Goal: Task Accomplishment & Management: Use online tool/utility

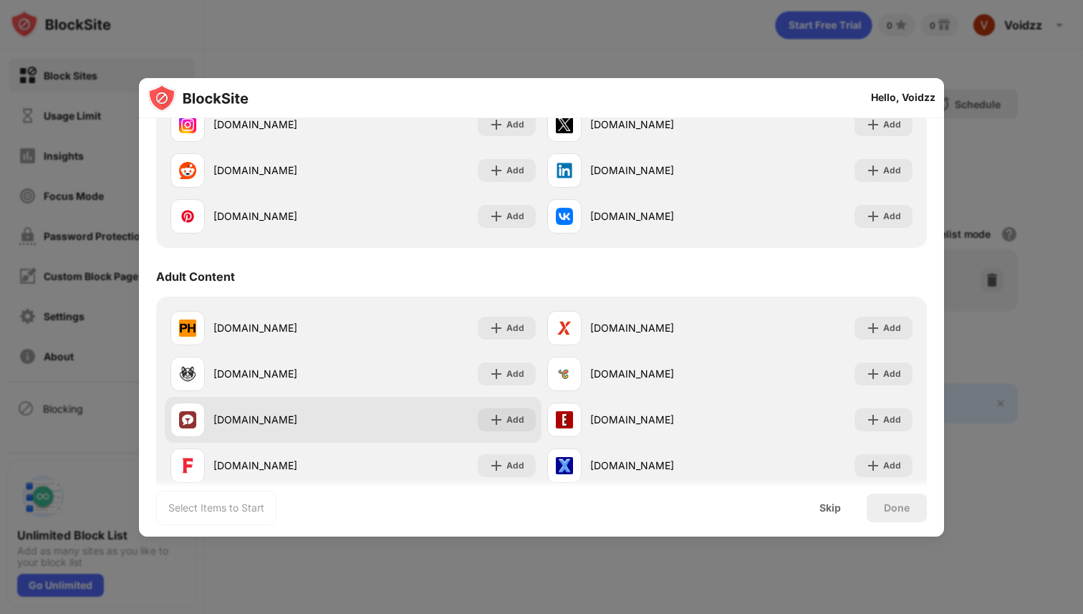
scroll to position [514, 0]
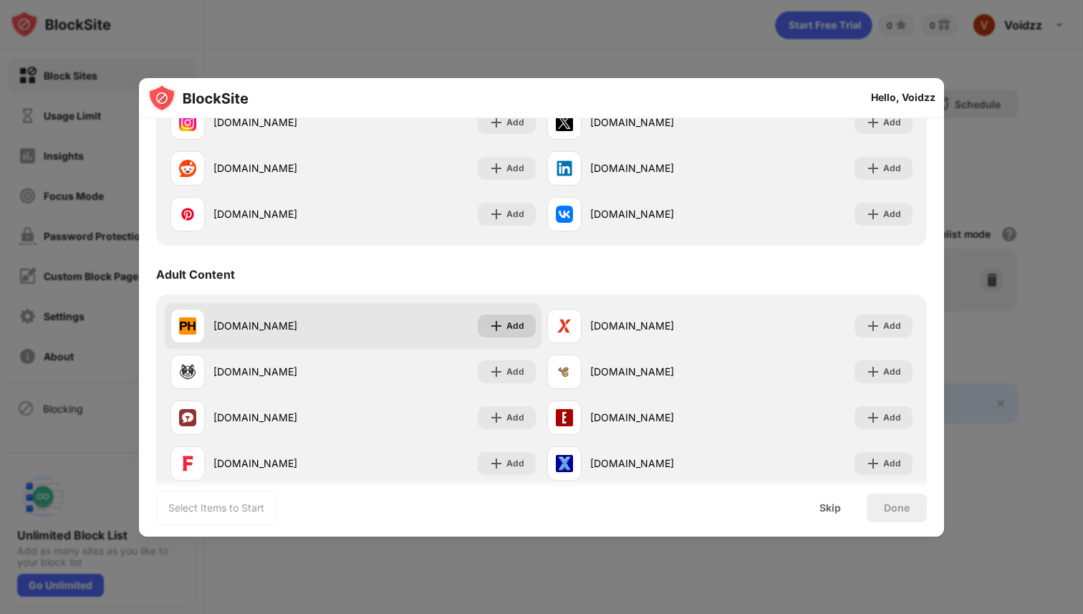
click at [510, 319] on div "Add" at bounding box center [515, 326] width 18 height 14
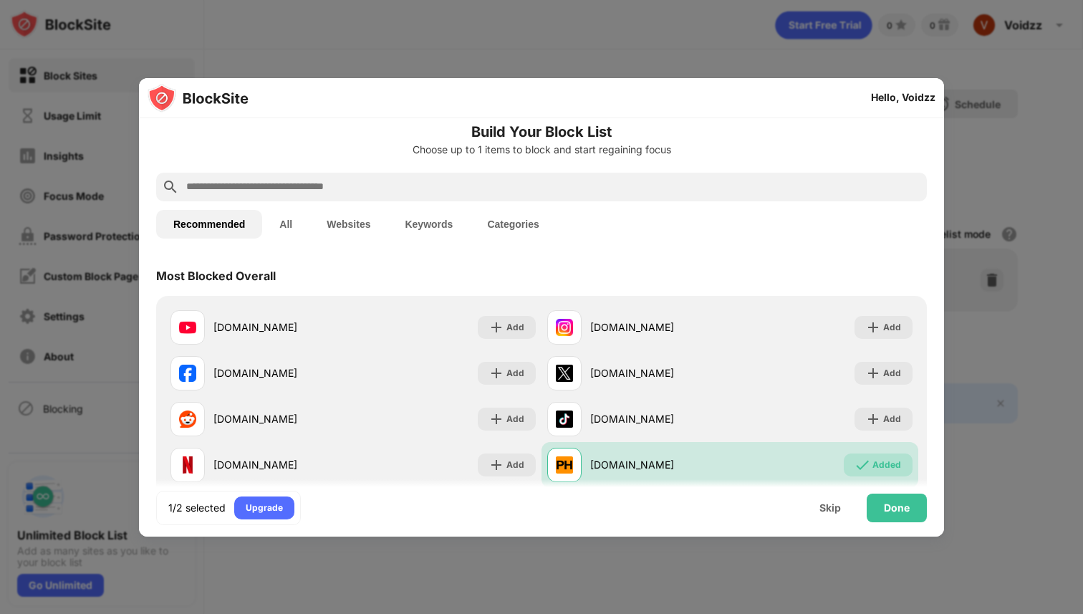
scroll to position [0, 0]
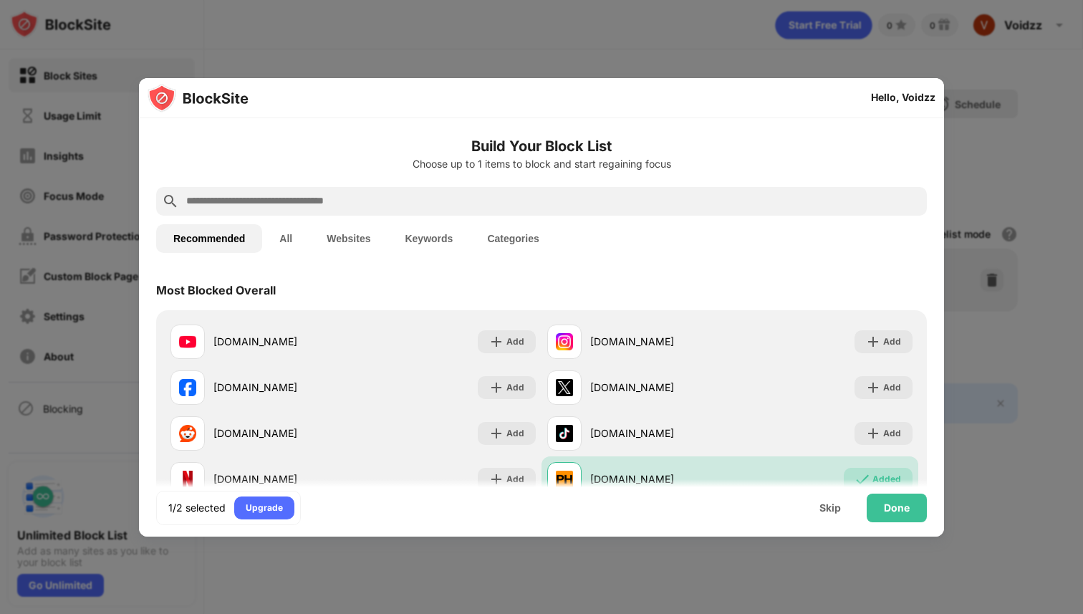
click at [474, 205] on input "text" at bounding box center [553, 201] width 736 height 17
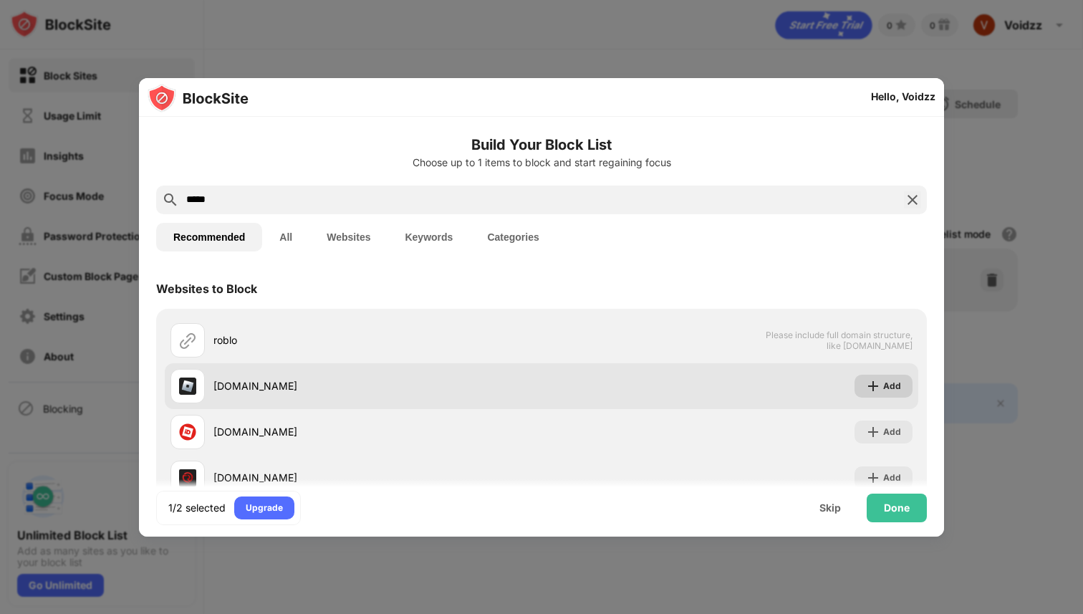
type input "*****"
click at [876, 387] on img at bounding box center [873, 386] width 14 height 14
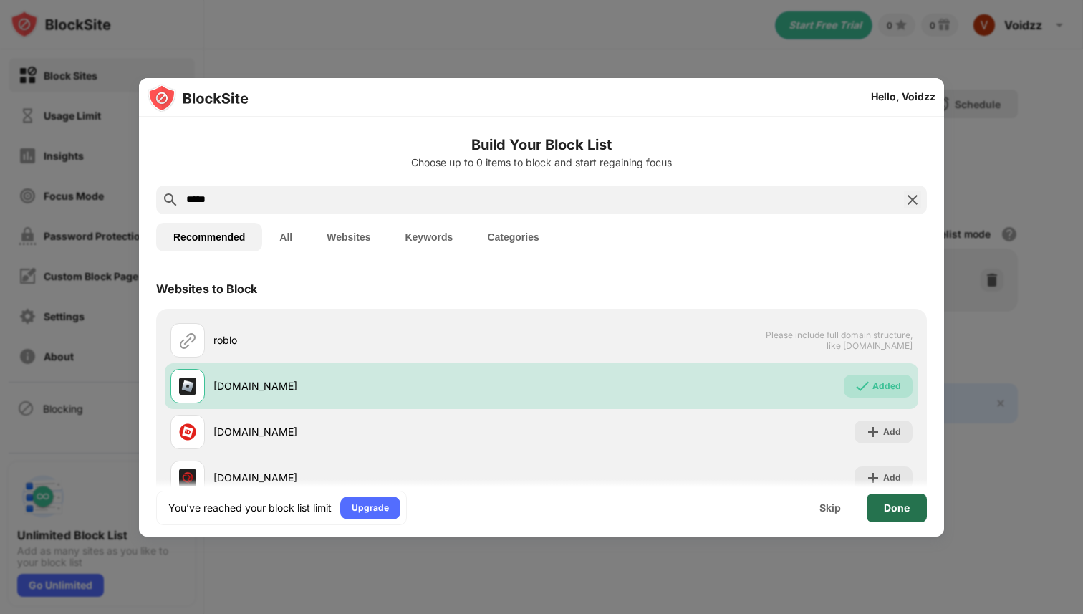
click at [888, 508] on div "Done" at bounding box center [897, 507] width 26 height 11
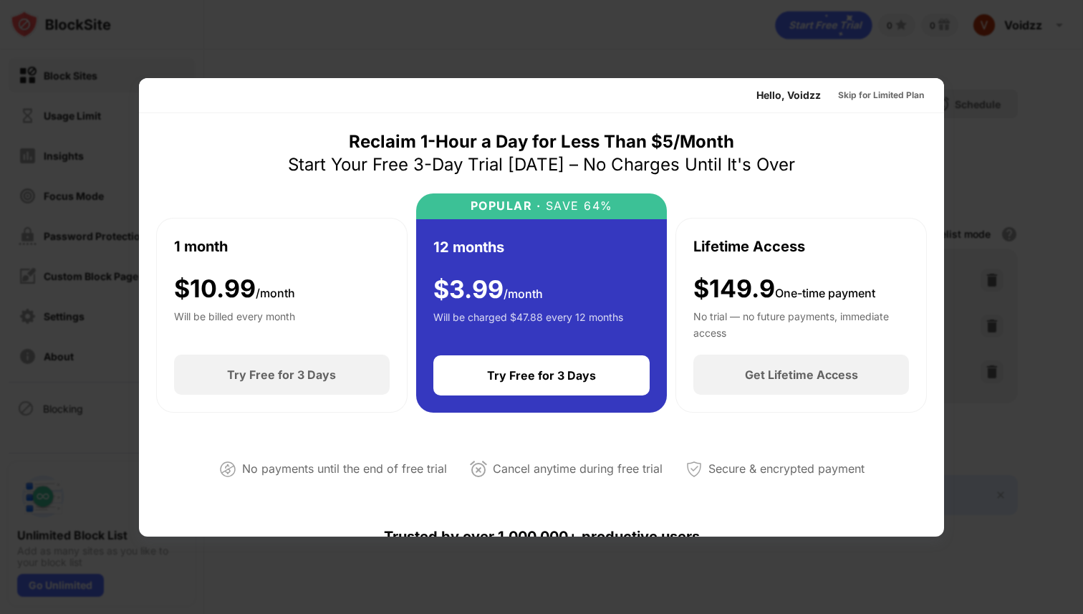
click at [436, 58] on div at bounding box center [541, 307] width 1083 height 614
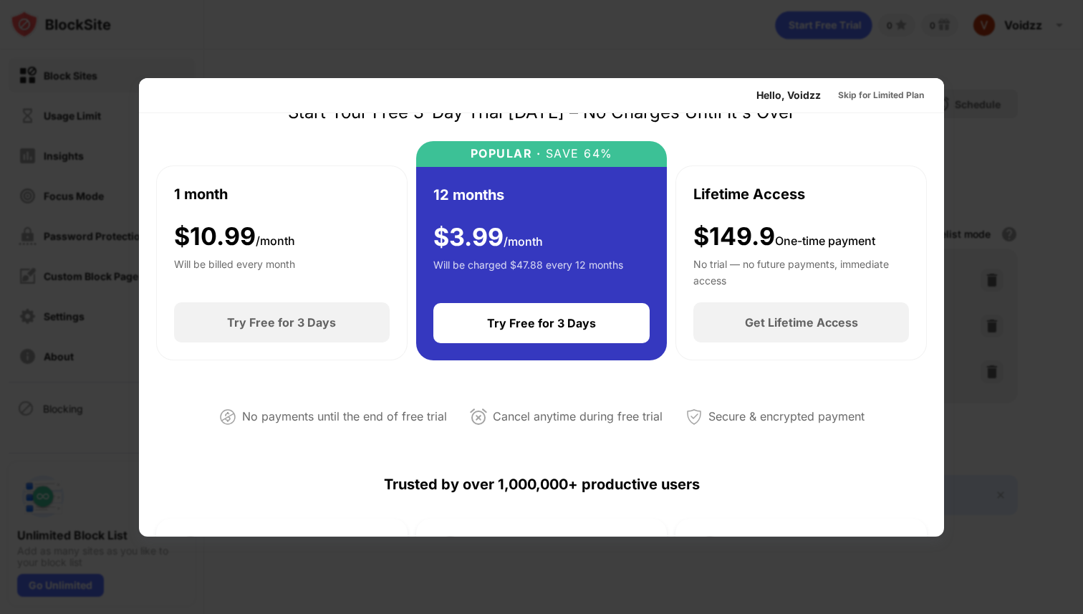
scroll to position [29, 0]
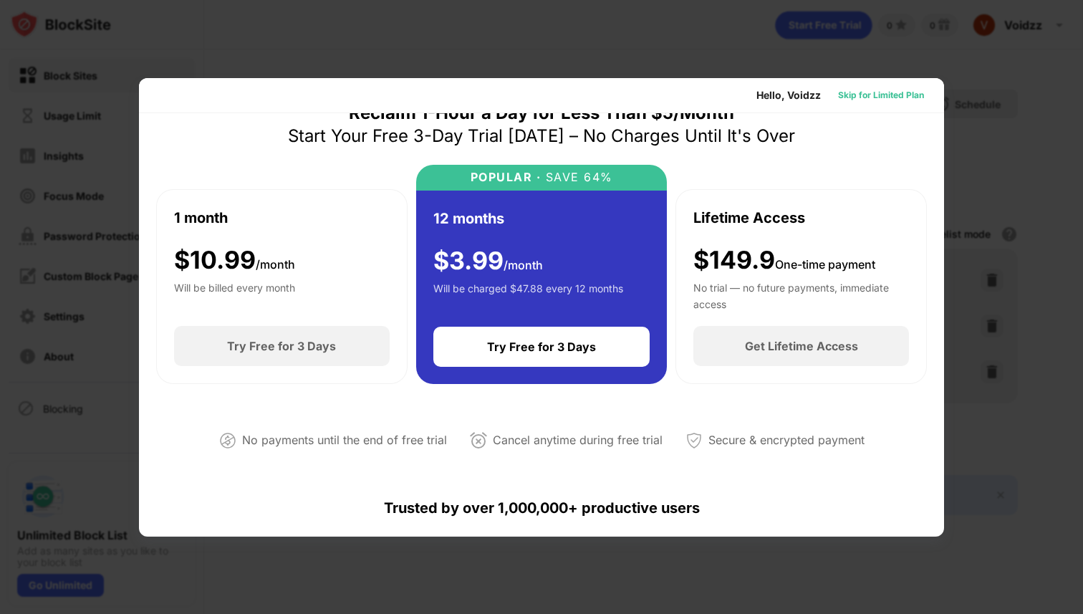
click at [891, 97] on div "Skip for Limited Plan" at bounding box center [881, 95] width 86 height 14
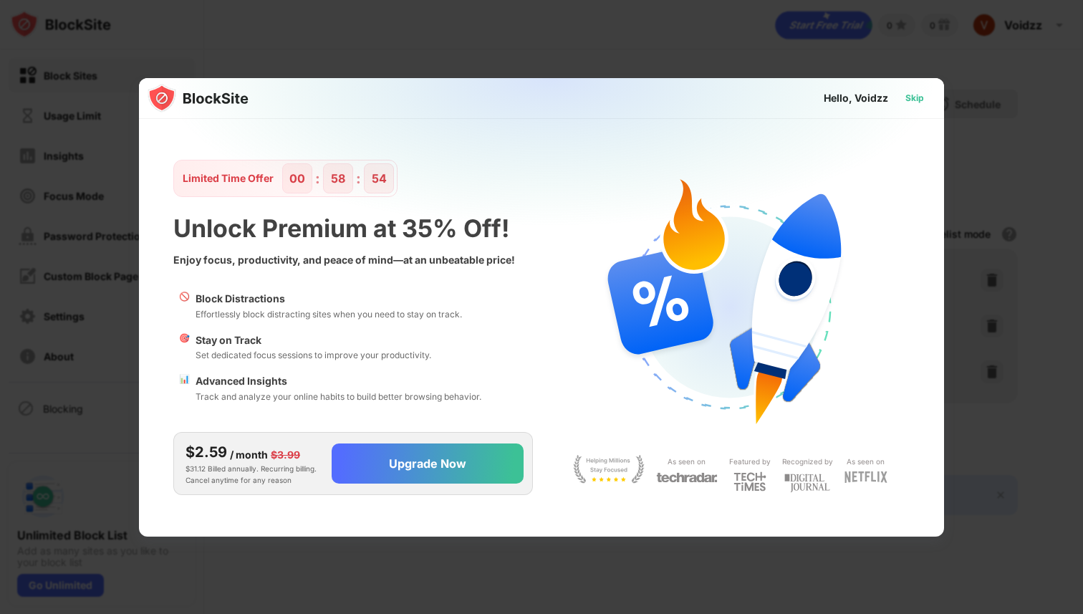
click at [914, 99] on div "Skip" at bounding box center [914, 98] width 19 height 14
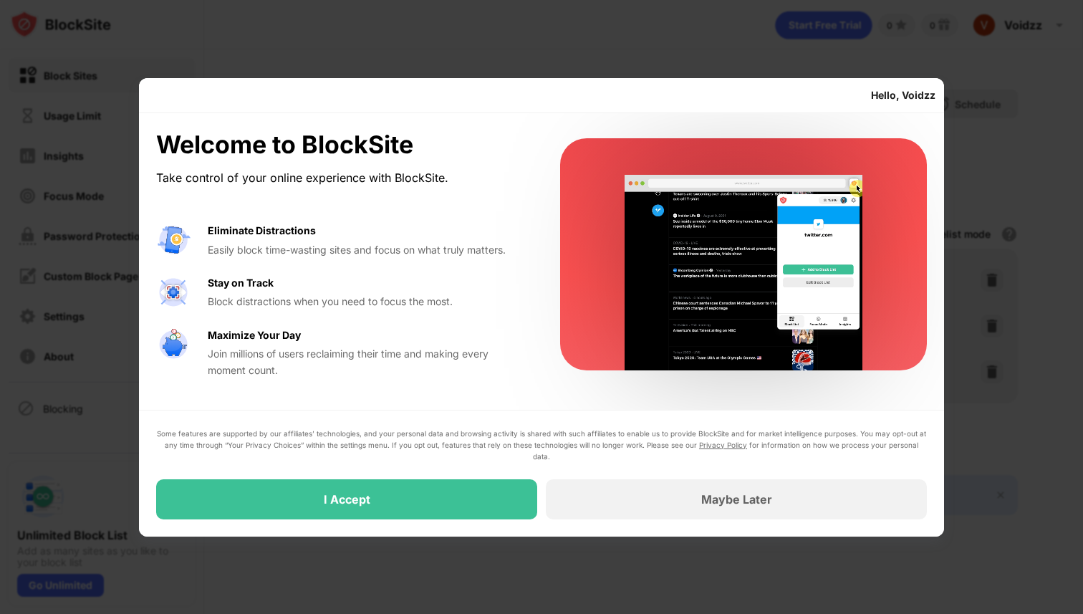
click at [719, 34] on div at bounding box center [541, 307] width 1083 height 614
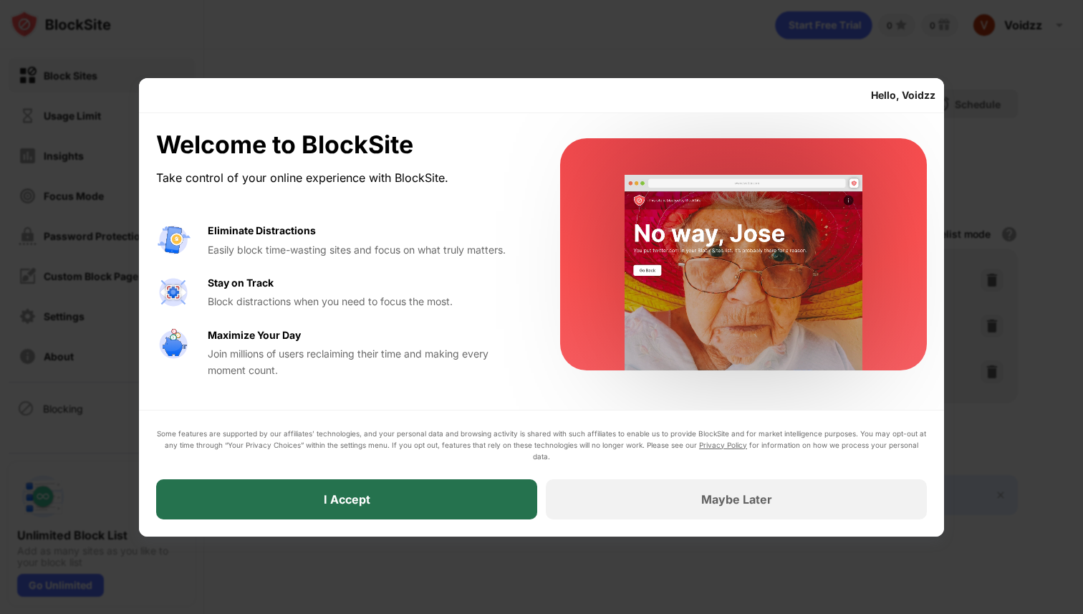
click at [498, 500] on div "I Accept" at bounding box center [346, 499] width 381 height 40
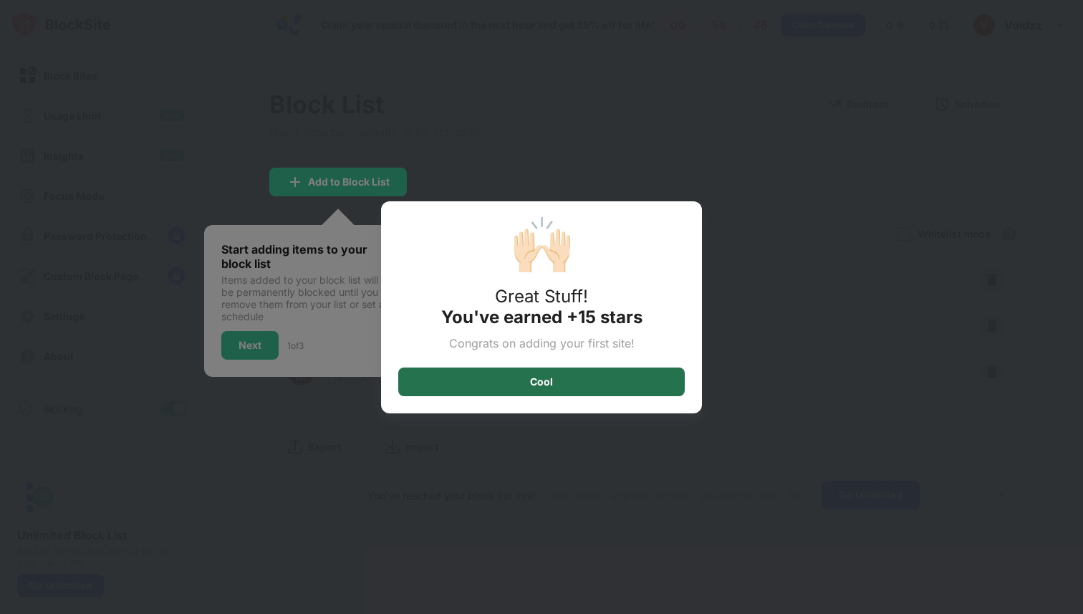
click at [540, 384] on div "Cool" at bounding box center [541, 381] width 23 height 11
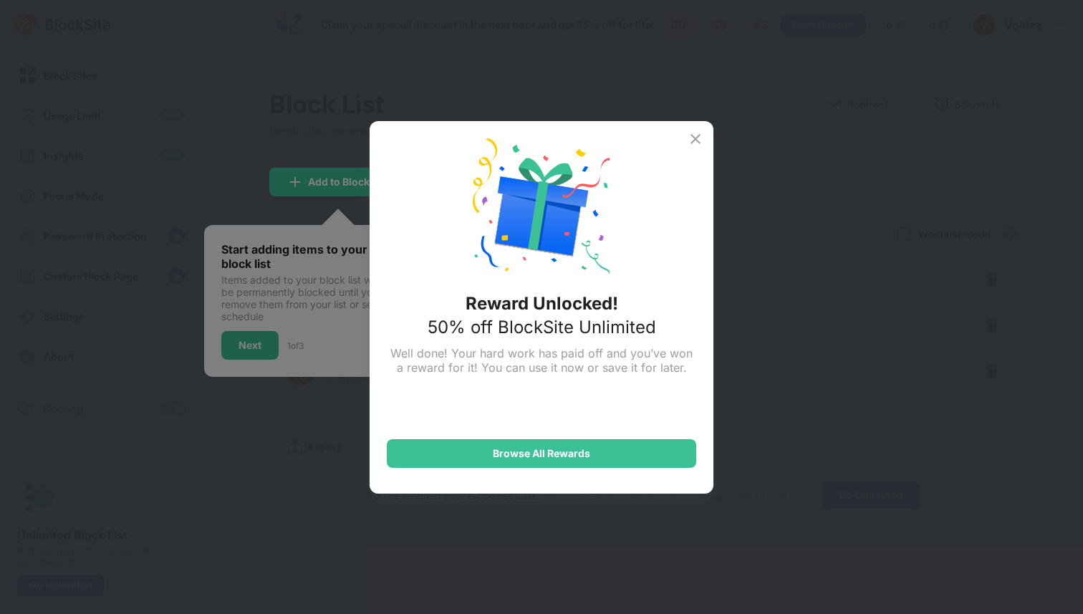
click at [699, 136] on img at bounding box center [695, 138] width 17 height 17
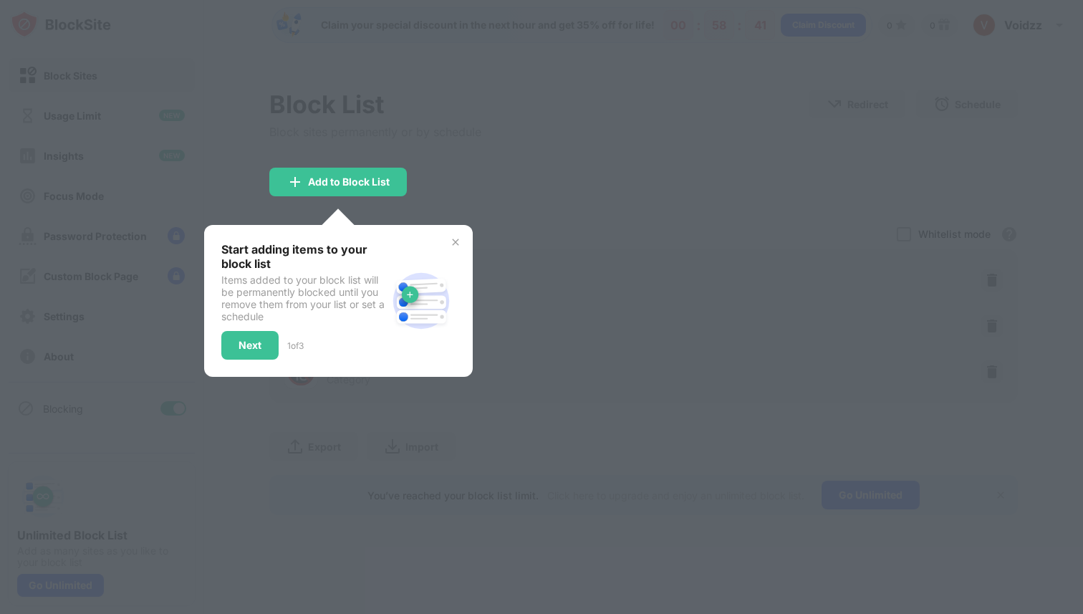
click at [718, 100] on div at bounding box center [541, 307] width 1083 height 614
click at [460, 244] on img at bounding box center [455, 241] width 11 height 11
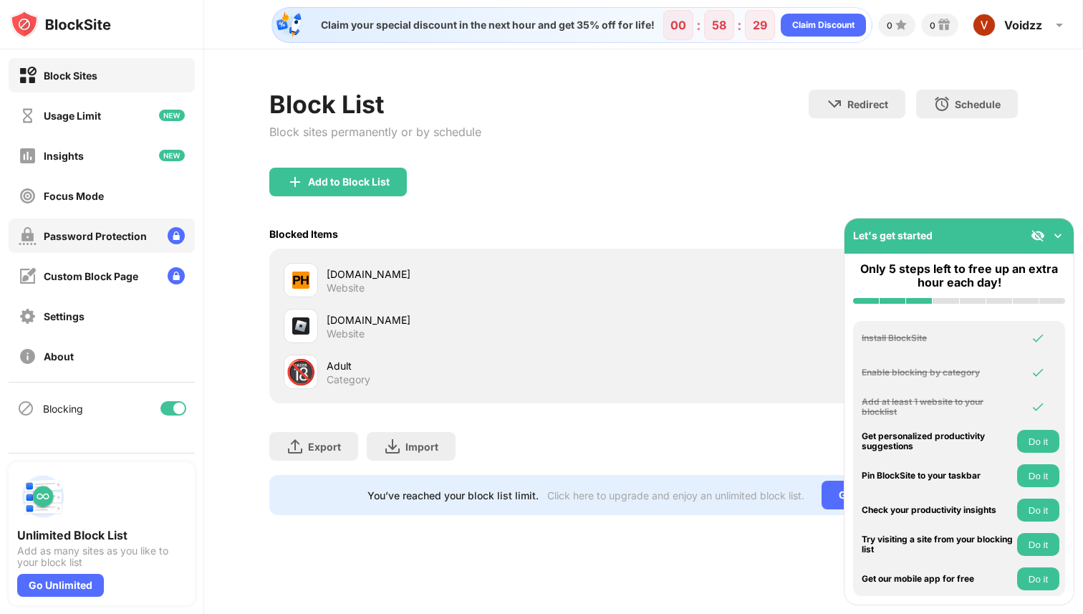
click at [132, 236] on div "Password Protection" at bounding box center [95, 236] width 103 height 12
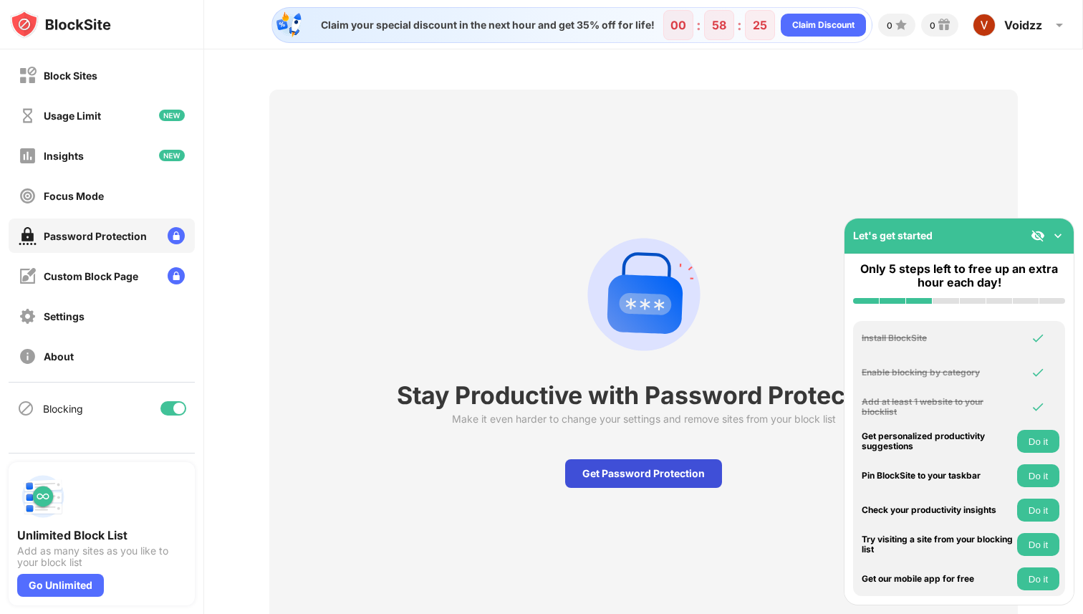
click at [598, 473] on div "Get Password Protection" at bounding box center [643, 473] width 157 height 29
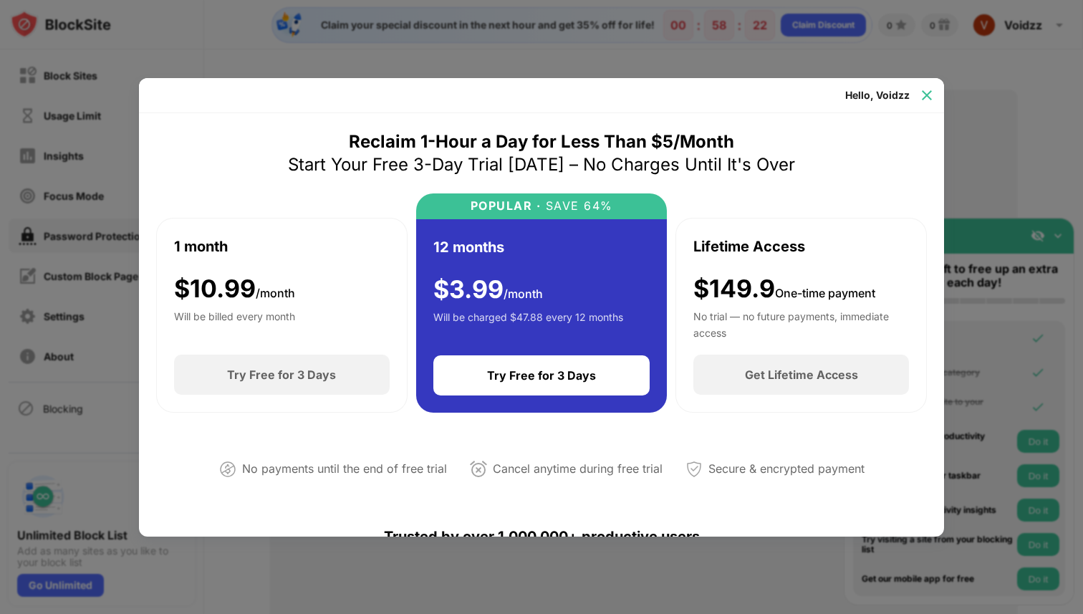
click at [928, 93] on img at bounding box center [926, 95] width 14 height 14
